Goal: Task Accomplishment & Management: Manage account settings

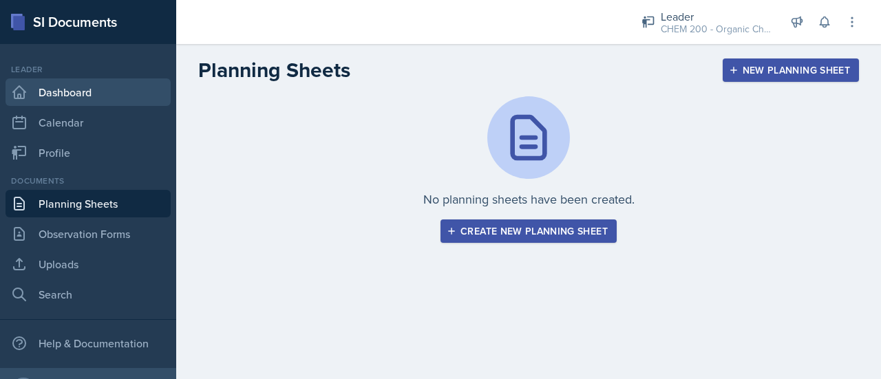
click at [76, 92] on link "Dashboard" at bounding box center [88, 92] width 165 height 28
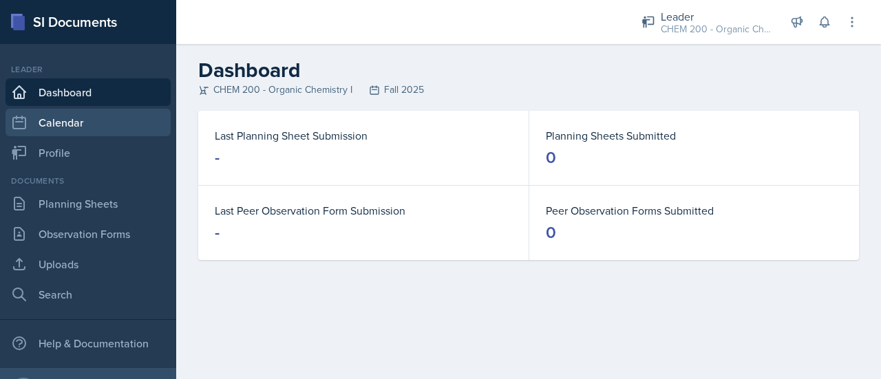
click at [81, 117] on link "Calendar" at bounding box center [88, 123] width 165 height 28
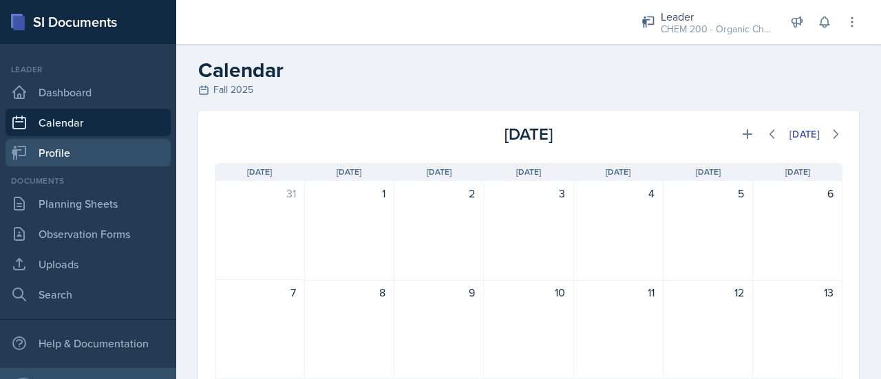
click at [74, 144] on link "Profile" at bounding box center [88, 153] width 165 height 28
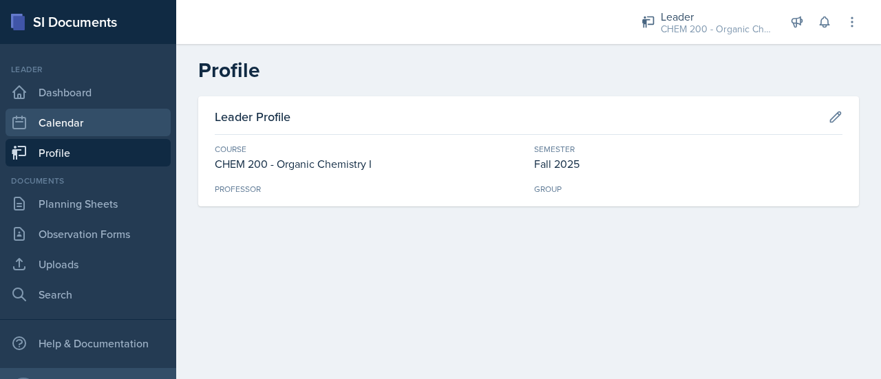
click at [74, 120] on link "Calendar" at bounding box center [88, 123] width 165 height 28
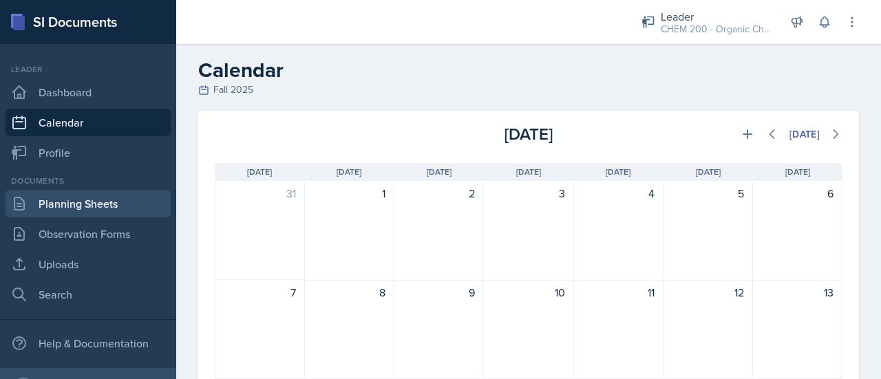
click at [109, 196] on link "Planning Sheets" at bounding box center [88, 204] width 165 height 28
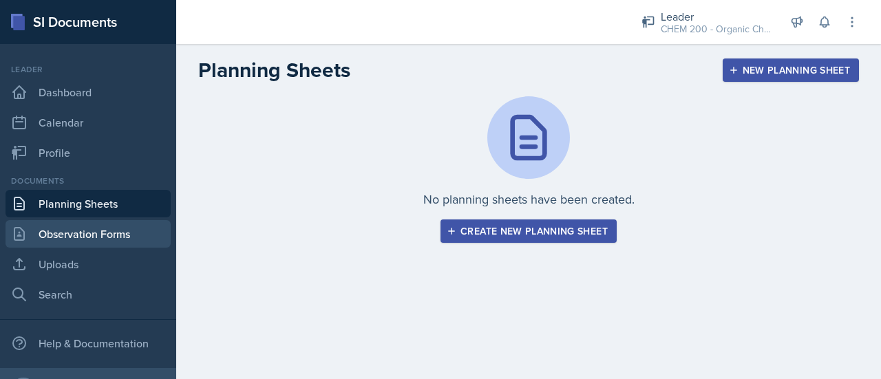
click at [103, 231] on link "Observation Forms" at bounding box center [88, 234] width 165 height 28
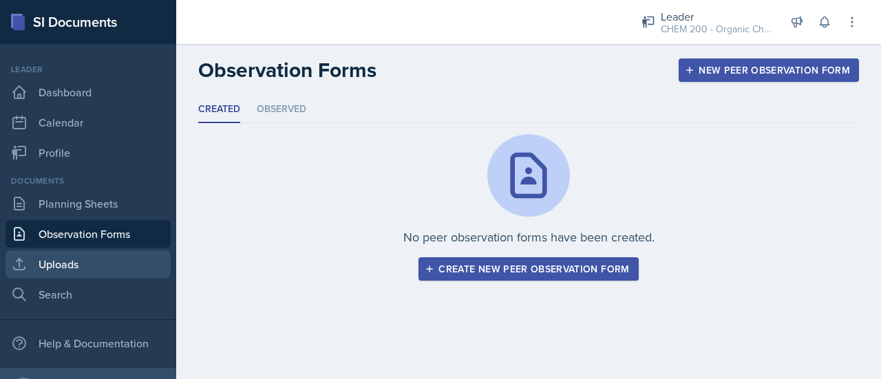
click at [67, 264] on link "Uploads" at bounding box center [88, 265] width 165 height 28
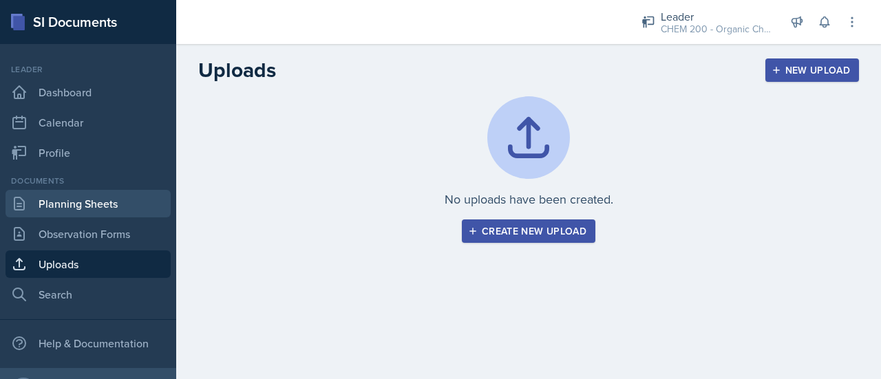
click at [101, 203] on link "Planning Sheets" at bounding box center [88, 204] width 165 height 28
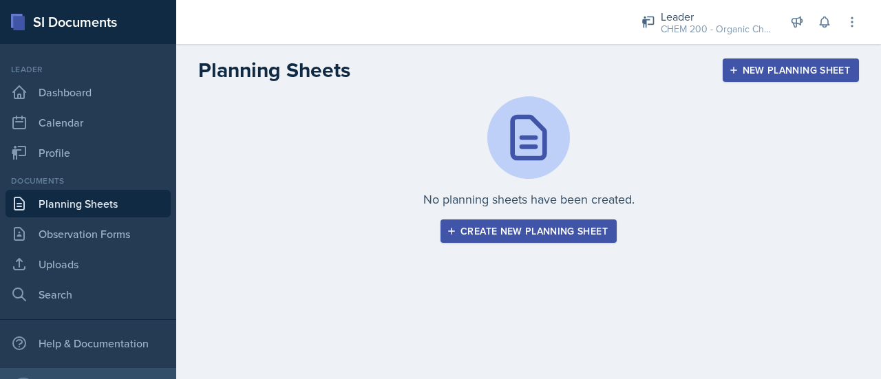
click at [519, 226] on div "Create new planning sheet" at bounding box center [529, 231] width 158 height 11
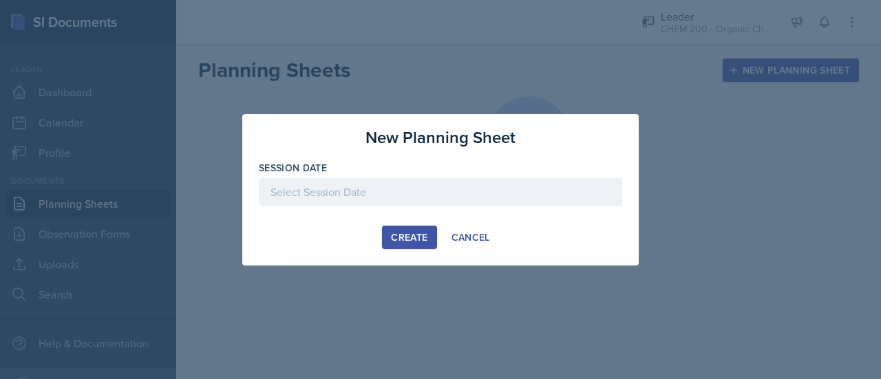
click at [454, 191] on div at bounding box center [440, 192] width 363 height 29
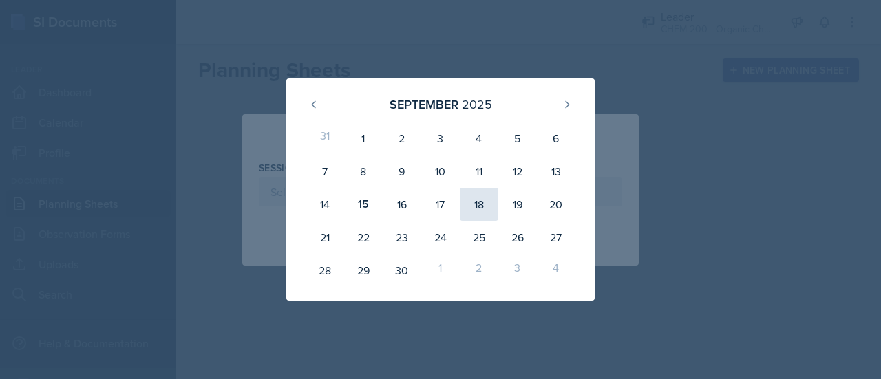
click at [486, 208] on div "18" at bounding box center [479, 204] width 39 height 33
type input "[DATE]"
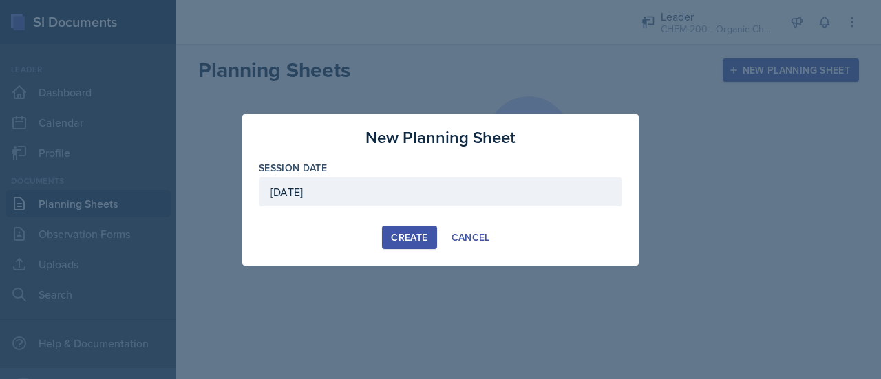
click at [419, 232] on div "Create" at bounding box center [409, 237] width 36 height 11
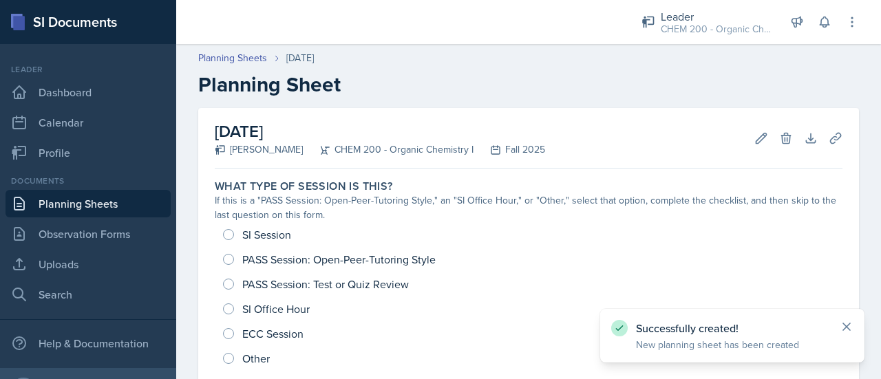
click at [847, 322] on icon at bounding box center [847, 327] width 14 height 14
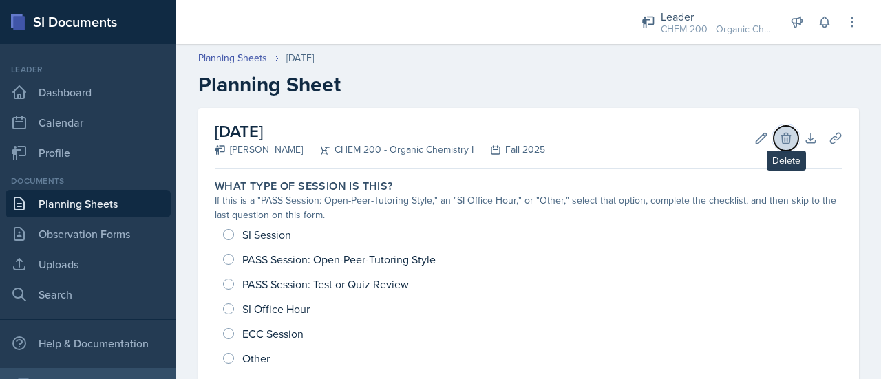
click at [774, 145] on button "Delete" at bounding box center [786, 138] width 25 height 25
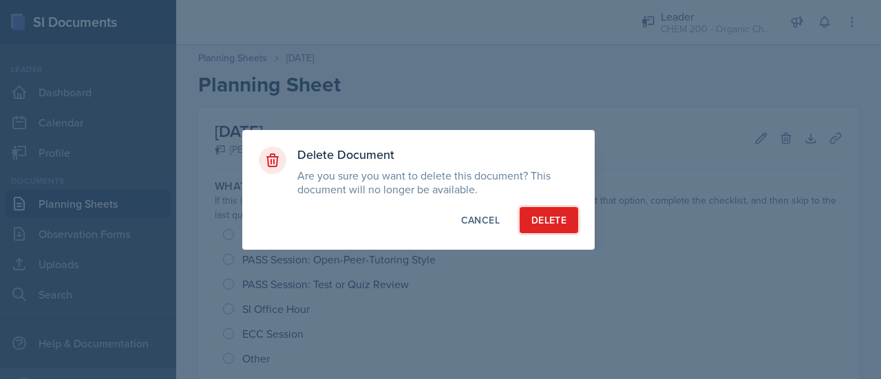
click at [560, 213] on div "Delete" at bounding box center [548, 220] width 35 height 14
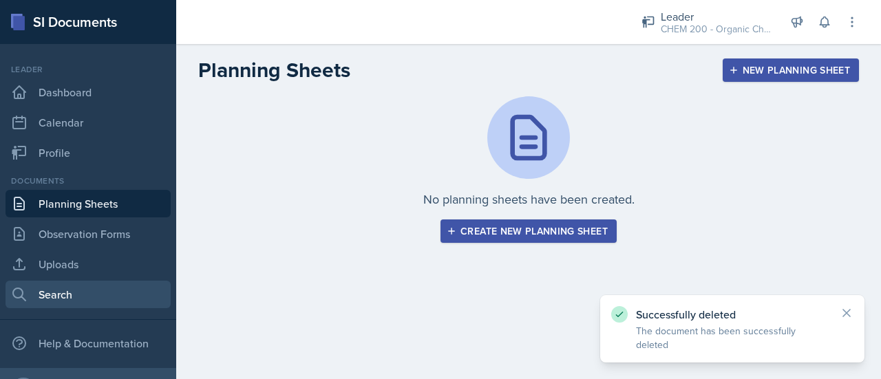
click at [59, 291] on link "Search" at bounding box center [88, 295] width 165 height 28
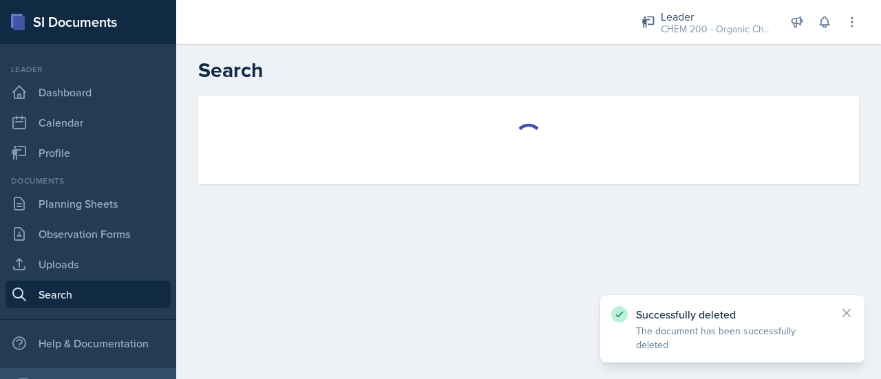
select select "all"
select select "1"
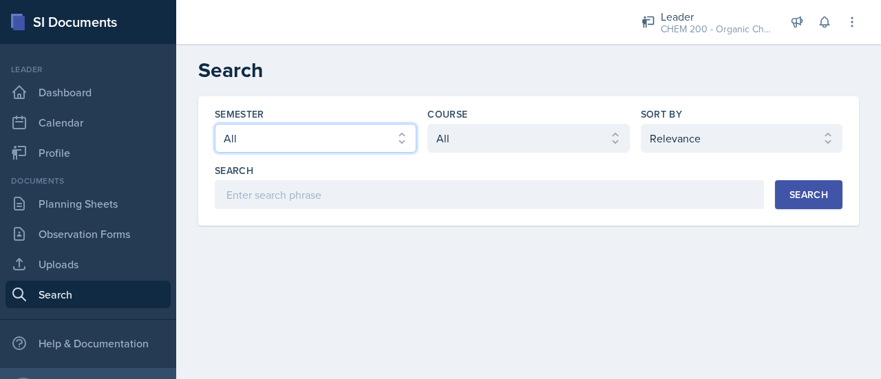
click at [397, 131] on select "Select semester All Fall 2025 SPRING 2025 Fall 2024 Spring 2024 Fall 2023 Sprin…" at bounding box center [316, 138] width 202 height 29
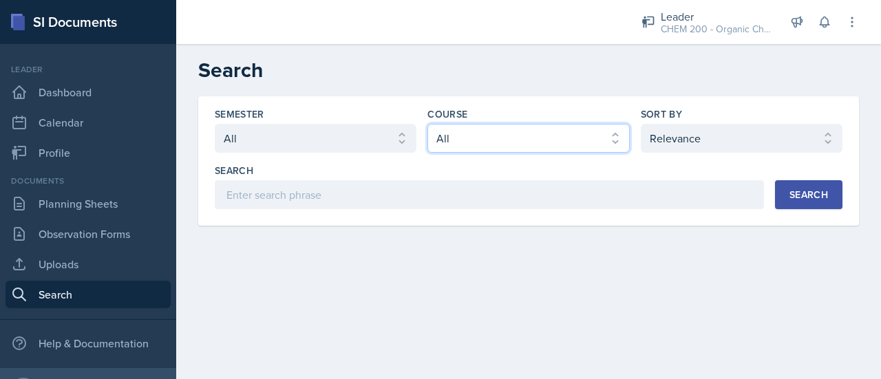
click at [484, 136] on select "Select course All ACCT 113 - Principles of Accounting I ACCT 213 - Intermediate…" at bounding box center [528, 138] width 202 height 29
select select "f9afd443-044f-41e7-b11e-c2f1097b38b3"
click at [427, 124] on select "Select course All ACCT 113 - Principles of Accounting I ACCT 213 - Intermediate…" at bounding box center [528, 138] width 202 height 29
click at [823, 199] on div "Search" at bounding box center [809, 194] width 39 height 11
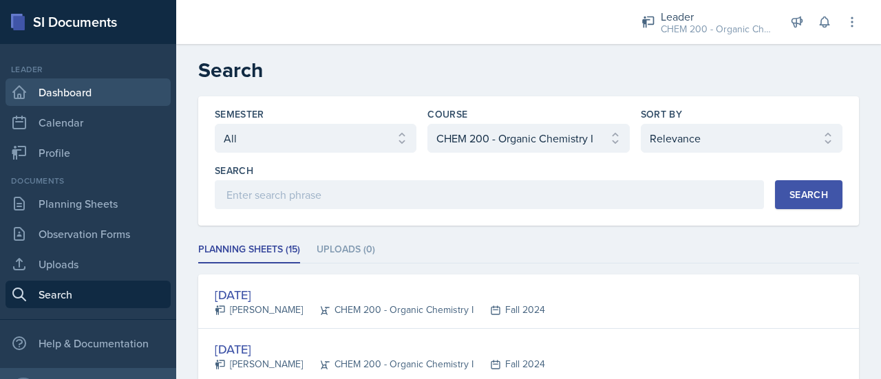
click at [55, 85] on link "Dashboard" at bounding box center [88, 92] width 165 height 28
